Goal: Find specific page/section: Find specific page/section

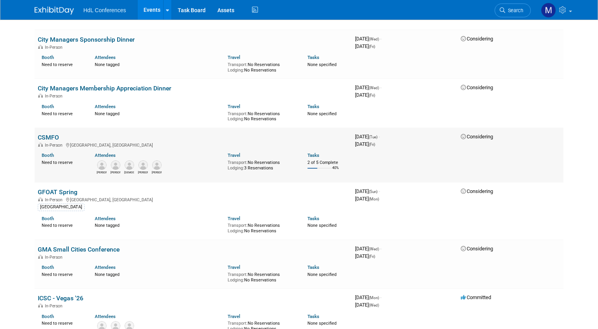
scroll to position [865, 0]
click at [41, 134] on link "CSMFO" at bounding box center [48, 136] width 21 height 7
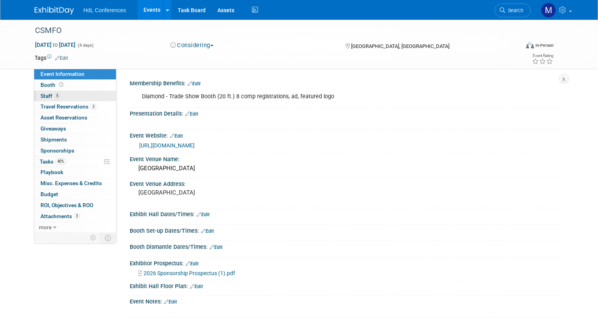
click at [61, 95] on link "5 Staff 5" at bounding box center [75, 96] width 82 height 11
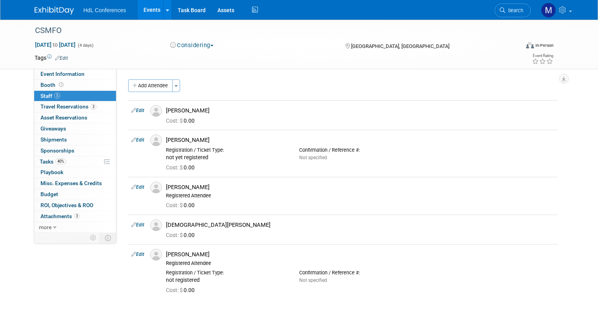
click at [141, 7] on link "Events" at bounding box center [152, 10] width 29 height 20
click at [65, 105] on span "Travel Reservations 3" at bounding box center [69, 106] width 56 height 6
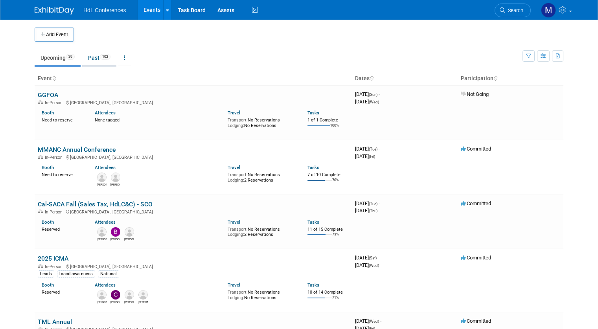
click at [89, 58] on link "Past 102" at bounding box center [99, 57] width 34 height 15
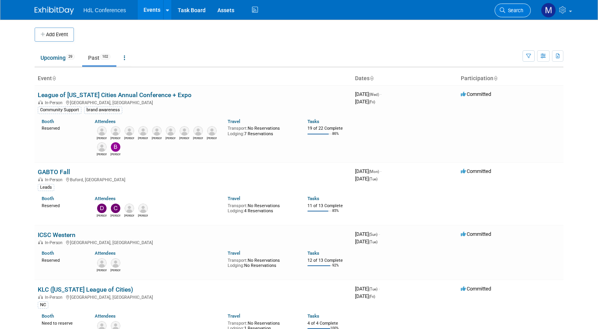
click at [521, 9] on span "Search" at bounding box center [514, 10] width 18 height 6
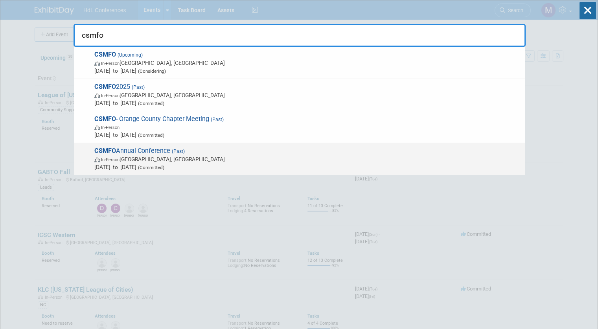
type input "csmfo"
click at [169, 160] on span "In-Person Anaheim, CA" at bounding box center [307, 159] width 427 height 8
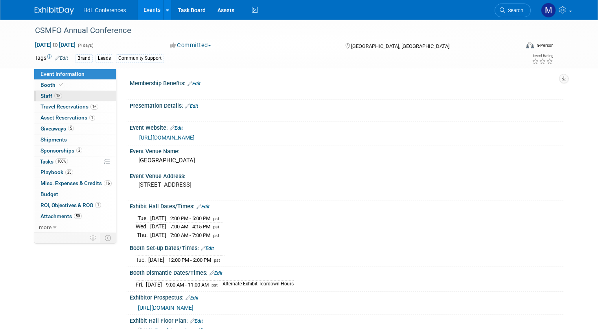
click at [61, 94] on link "15 Staff 15" at bounding box center [75, 96] width 82 height 11
